Goal: Task Accomplishment & Management: Manage account settings

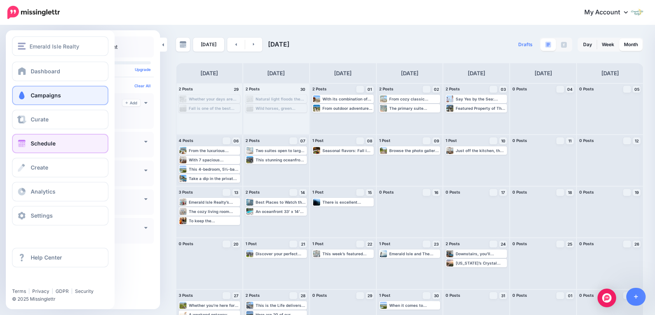
click at [43, 96] on span "Campaigns" at bounding box center [46, 95] width 30 height 7
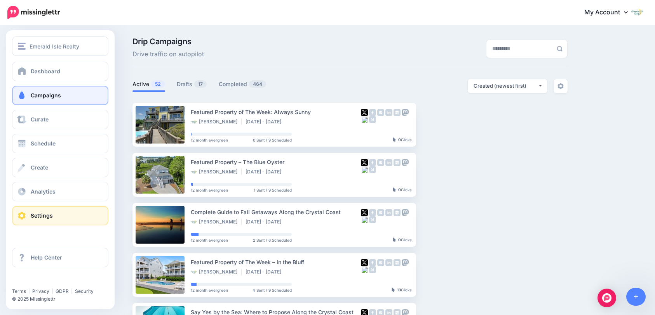
click at [62, 216] on link "Settings" at bounding box center [60, 215] width 96 height 19
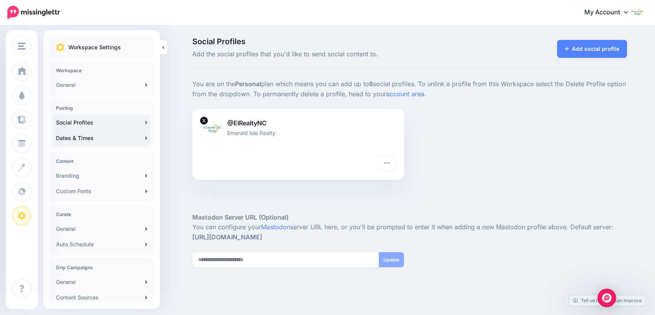
click at [140, 140] on link "Dates & Times" at bounding box center [102, 138] width 98 height 16
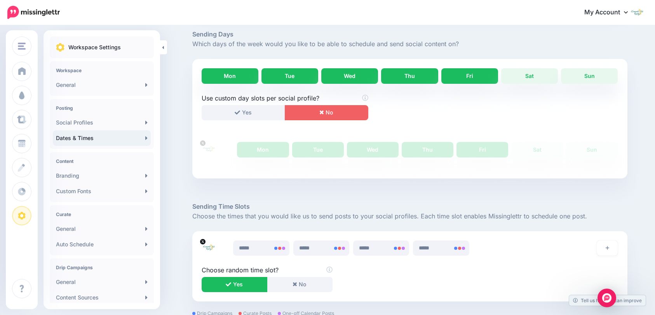
scroll to position [194, 0]
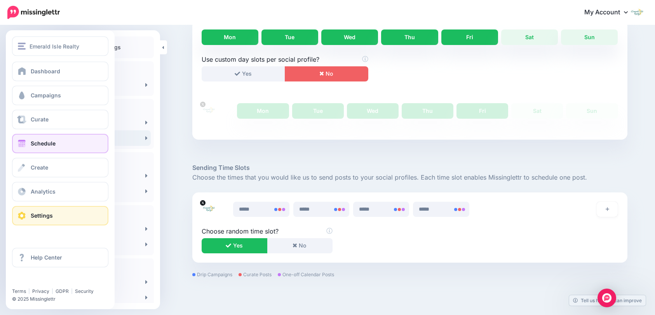
click at [36, 144] on span "Schedule" at bounding box center [43, 143] width 25 height 7
